Goal: Task Accomplishment & Management: Use online tool/utility

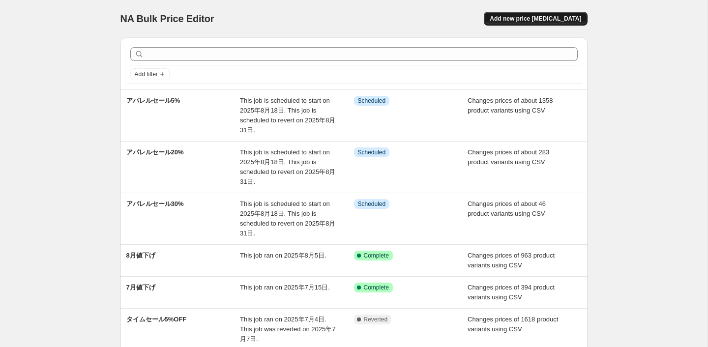
click at [521, 15] on span "Add new price [MEDICAL_DATA]" at bounding box center [535, 19] width 91 height 8
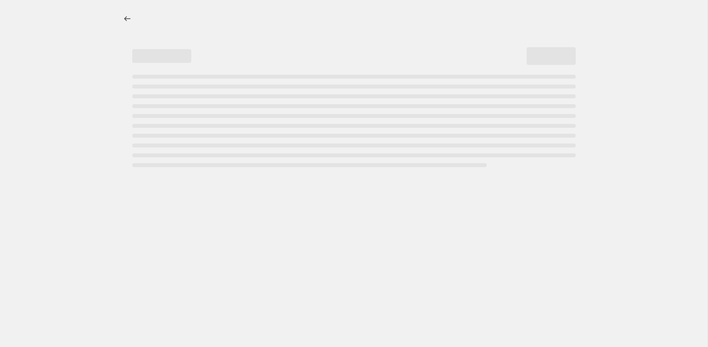
select select "percentage"
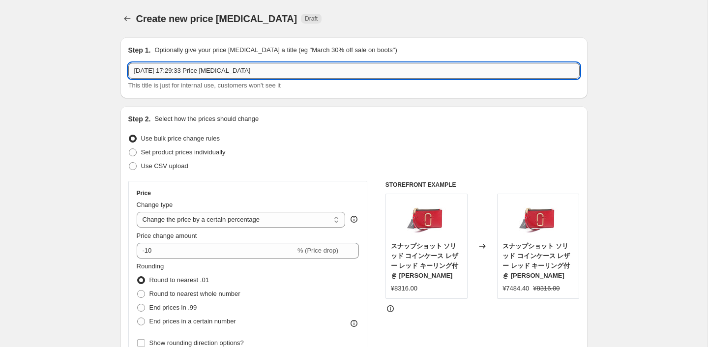
click at [279, 72] on input "[DATE] 17:29:33 Price [MEDICAL_DATA]" at bounding box center [353, 71] width 451 height 16
type input "アパレルセールタグ付"
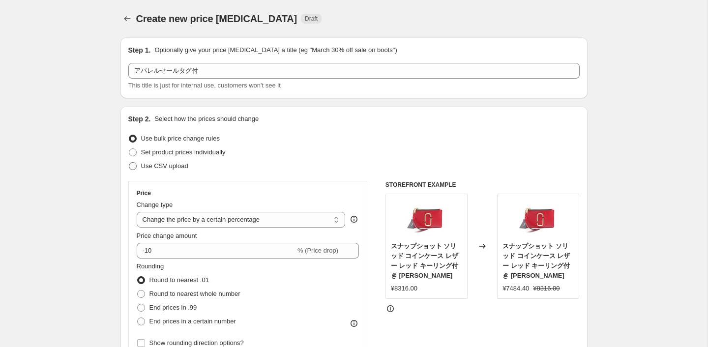
click at [171, 169] on span "Use CSV upload" at bounding box center [164, 165] width 47 height 7
click at [129, 163] on input "Use CSV upload" at bounding box center [129, 162] width 0 height 0
radio input "true"
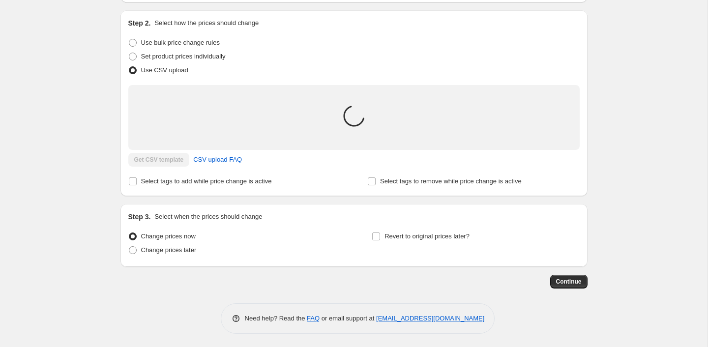
scroll to position [97, 0]
click at [209, 185] on label "Select tags to add while price change is active" at bounding box center [200, 181] width 144 height 14
click at [137, 184] on input "Select tags to add while price change is active" at bounding box center [133, 181] width 8 height 8
checkbox input "true"
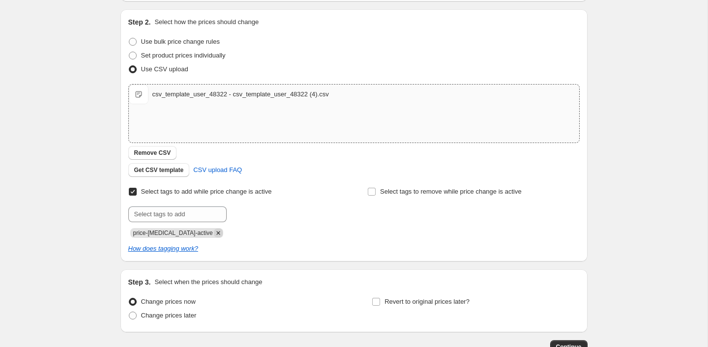
click at [216, 231] on icon "Remove price-change-job-active" at bounding box center [217, 232] width 3 height 3
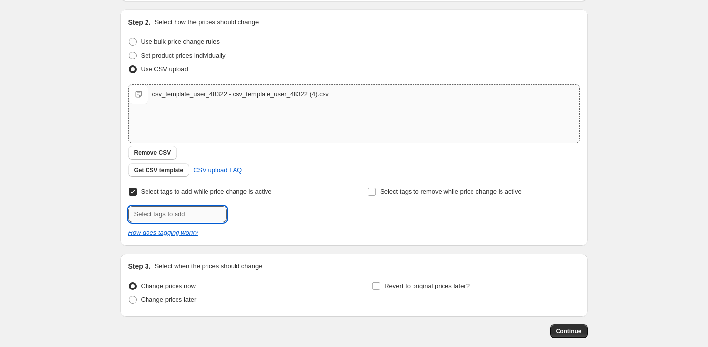
click at [198, 216] on input "text" at bounding box center [177, 214] width 98 height 16
type input "アパレルセール"
click at [259, 214] on span "アパレルセール" at bounding box center [268, 213] width 41 height 7
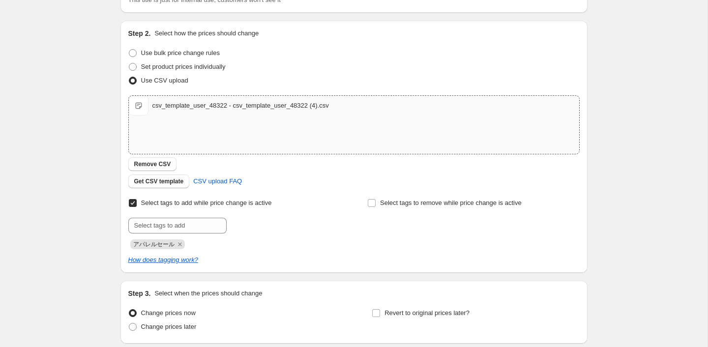
scroll to position [164, 0]
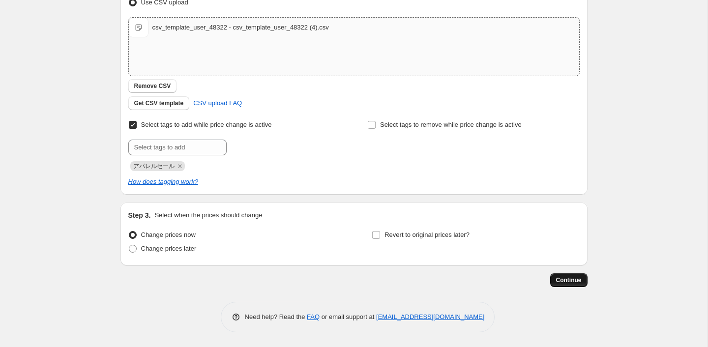
click at [571, 280] on span "Continue" at bounding box center [569, 280] width 26 height 8
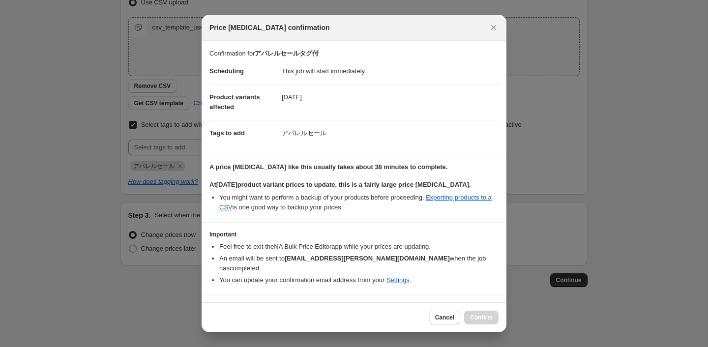
click at [263, 306] on b "I understand that this price [MEDICAL_DATA] will affect [DATE] product variants" at bounding box center [343, 309] width 243 height 7
click at [218, 306] on input "I understand that this price [MEDICAL_DATA] will affect [DATE] product variants" at bounding box center [214, 310] width 8 height 8
checkbox input "true"
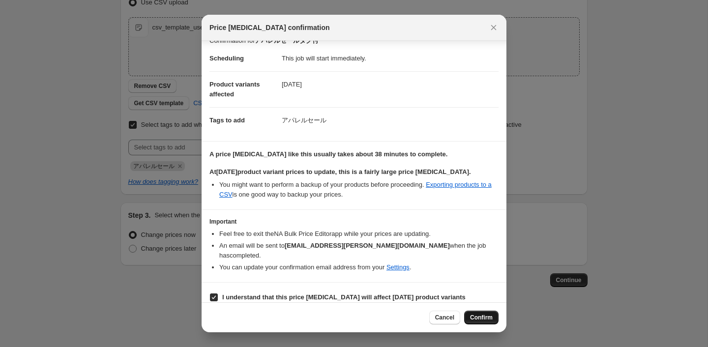
click at [478, 314] on span "Confirm" at bounding box center [481, 318] width 23 height 8
